Goal: Transaction & Acquisition: Book appointment/travel/reservation

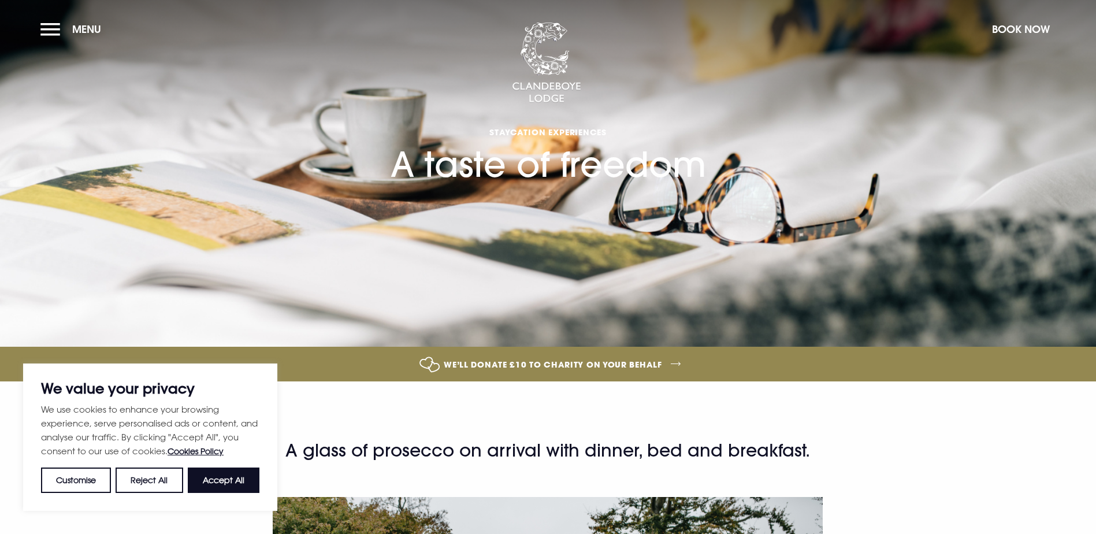
drag, startPoint x: 1013, startPoint y: 29, endPoint x: 1006, endPoint y: 29, distance: 6.4
click at [1013, 29] on button "Book Now" at bounding box center [1020, 29] width 69 height 25
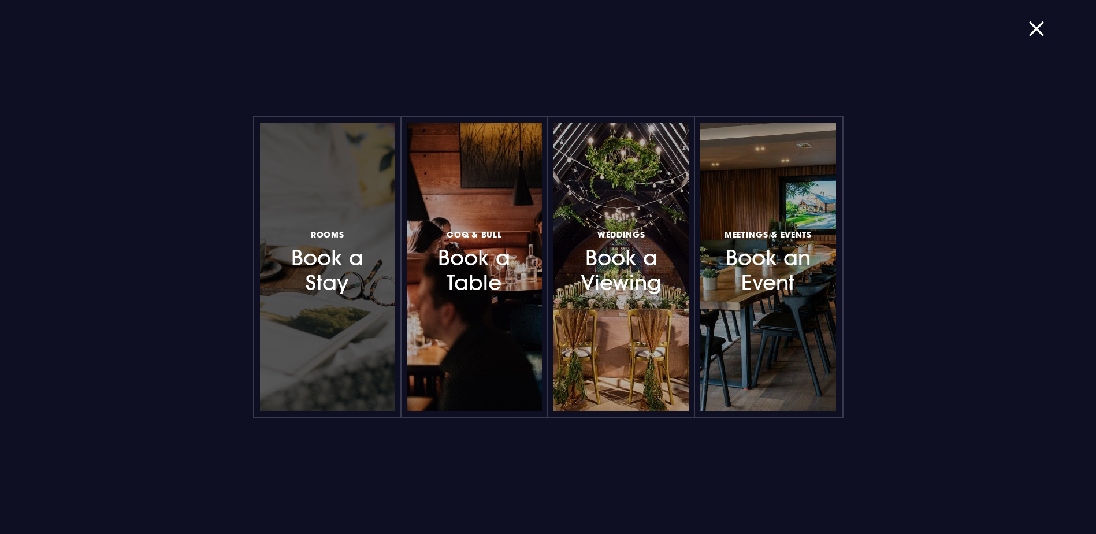
click at [330, 174] on div at bounding box center [327, 266] width 135 height 289
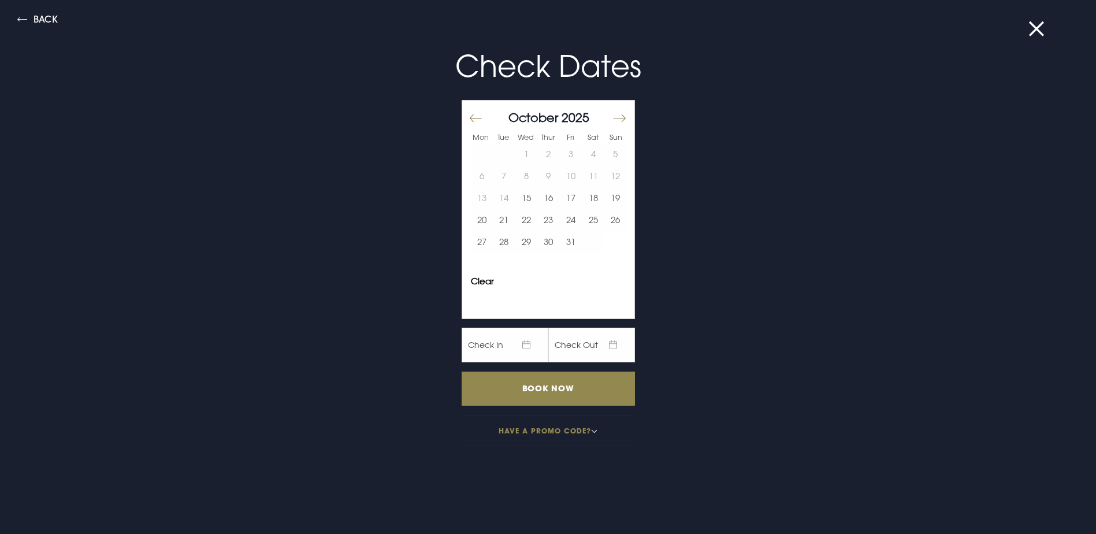
click at [614, 114] on button "Move forward to switch to the next month." at bounding box center [619, 118] width 14 height 24
click at [539, 237] on button "27" at bounding box center [548, 242] width 23 height 22
click at [560, 239] on button "28" at bounding box center [571, 242] width 23 height 22
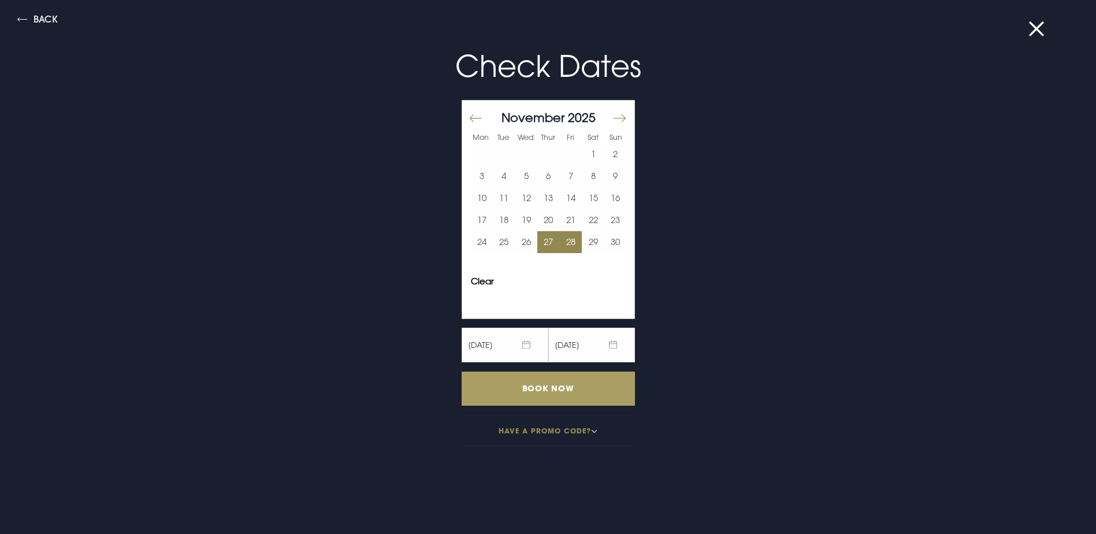
click at [564, 385] on input "Book Now" at bounding box center [548, 388] width 173 height 34
click at [544, 431] on button "Have a promo code?" at bounding box center [548, 430] width 173 height 31
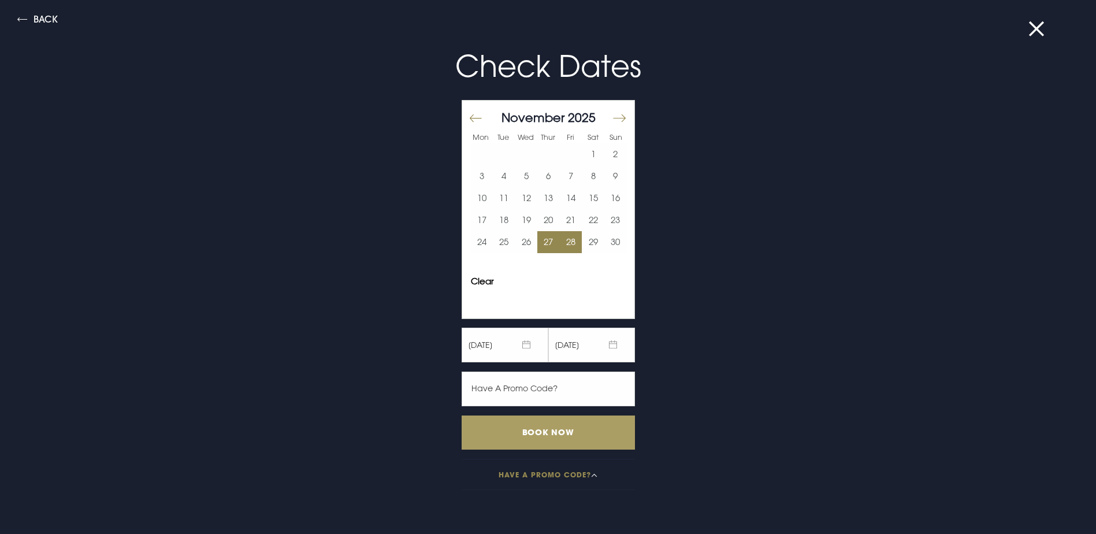
scroll to position [173, 0]
click at [507, 391] on input "text" at bounding box center [548, 388] width 173 height 35
paste input "TOF15"
type input "TOF15"
click at [539, 432] on input "Book Now" at bounding box center [548, 432] width 173 height 34
